Goal: Obtain resource: Download file/media

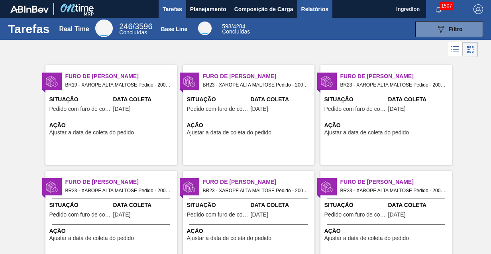
click at [314, 9] on span "Relatórios" at bounding box center [314, 9] width 27 height 10
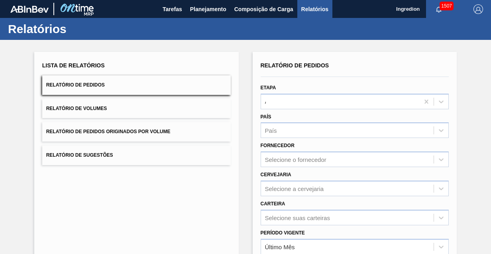
type input "Aguardando Faturamento"
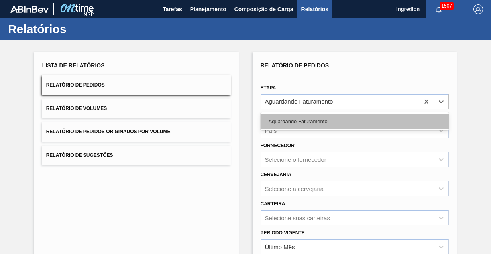
click at [354, 121] on div "Aguardando Faturamento" at bounding box center [355, 121] width 189 height 15
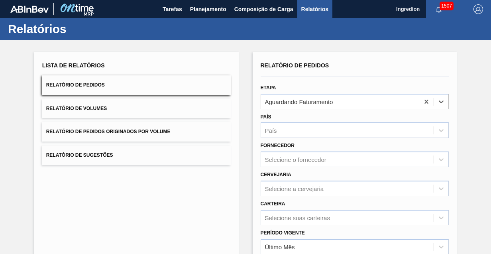
type input "Xarope"
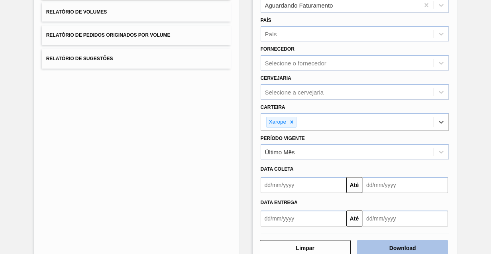
click at [401, 246] on button "Download" at bounding box center [402, 248] width 91 height 16
